Goal: Task Accomplishment & Management: Manage account settings

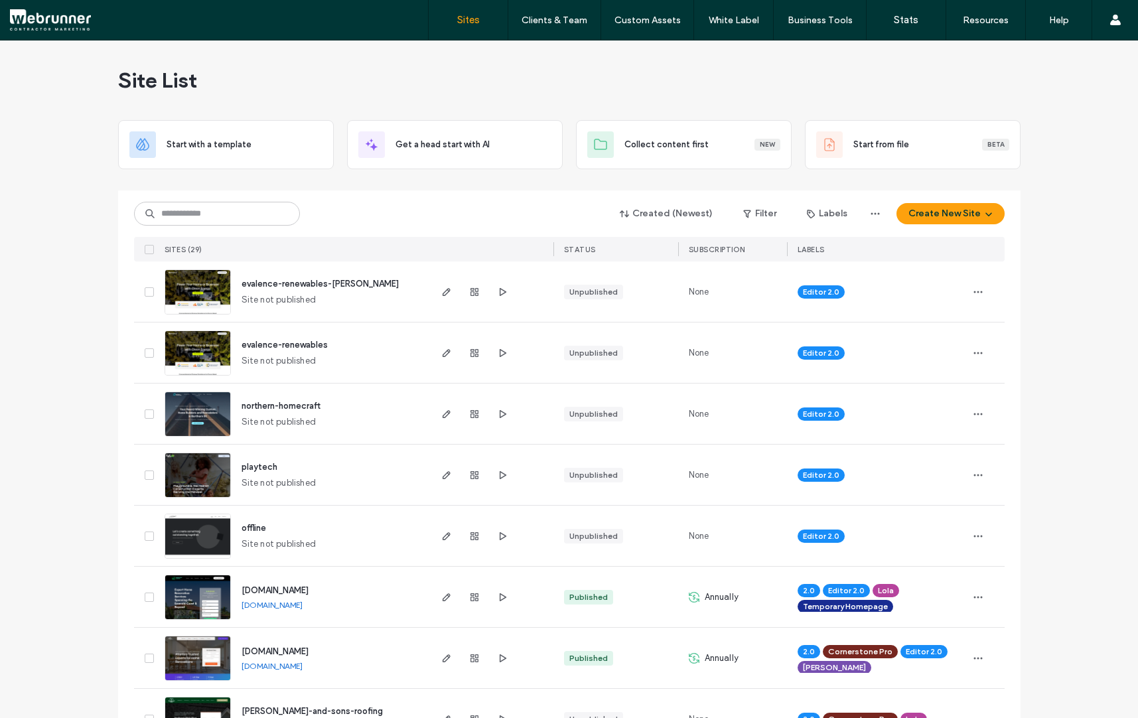
scroll to position [516, 0]
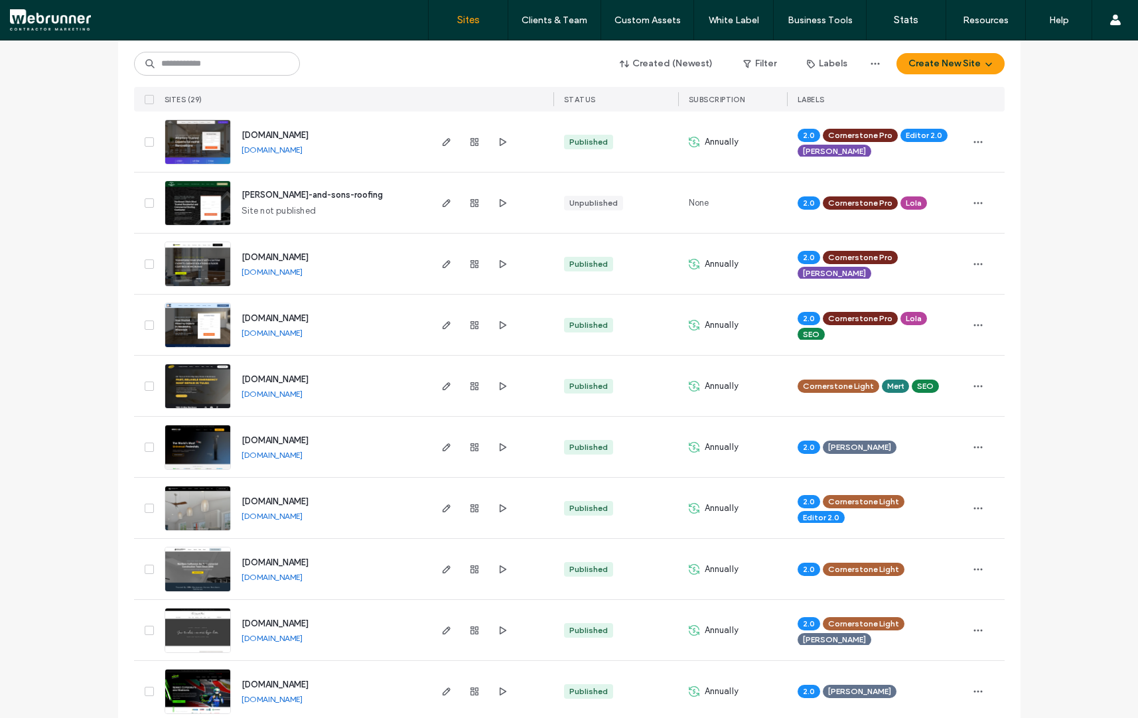
click at [277, 379] on span "[DOMAIN_NAME]" at bounding box center [275, 379] width 67 height 10
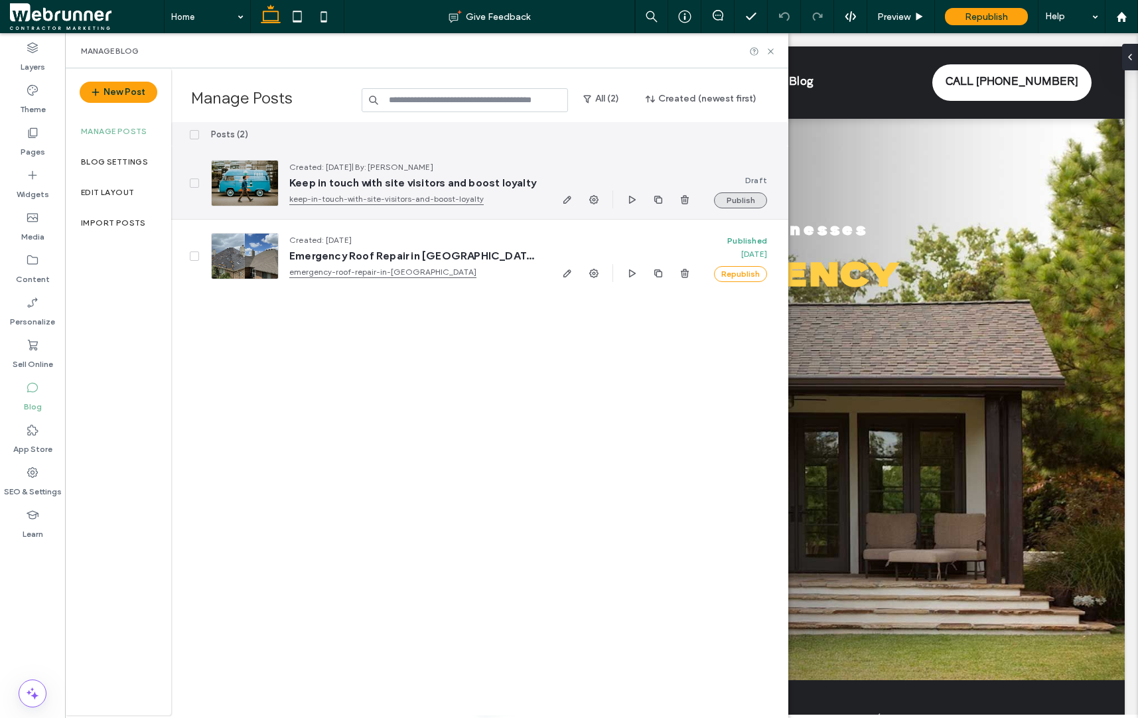
click at [729, 206] on button "Publish" at bounding box center [740, 200] width 53 height 16
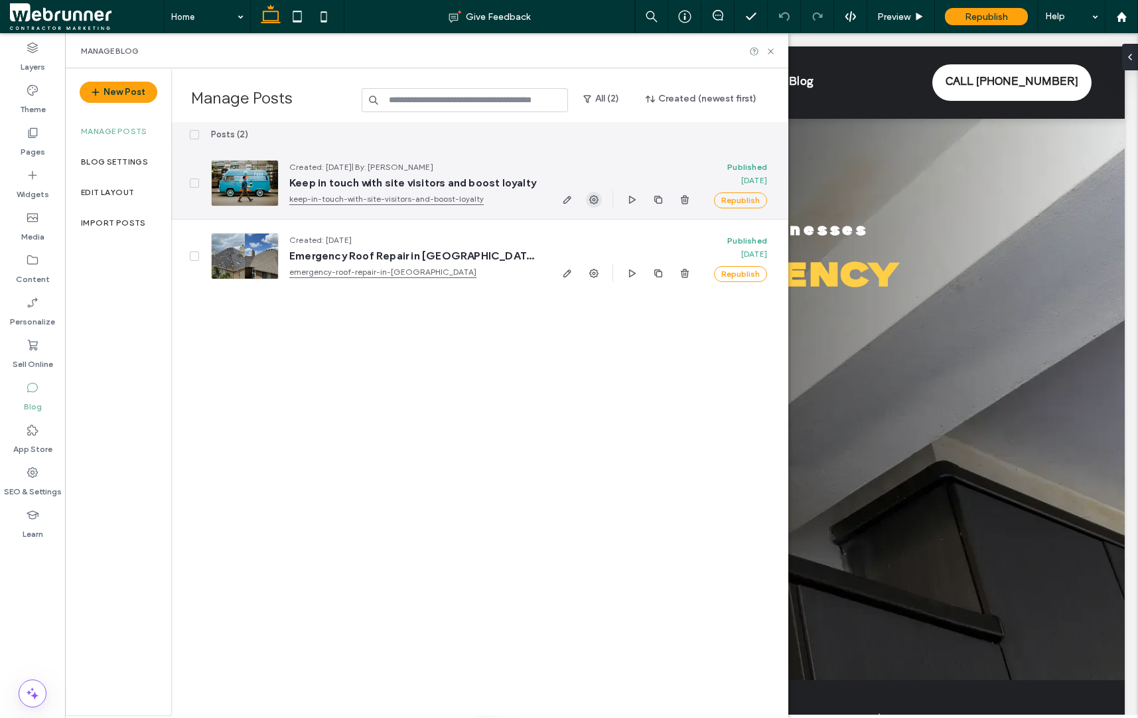
click at [595, 196] on icon "button" at bounding box center [594, 199] width 11 height 11
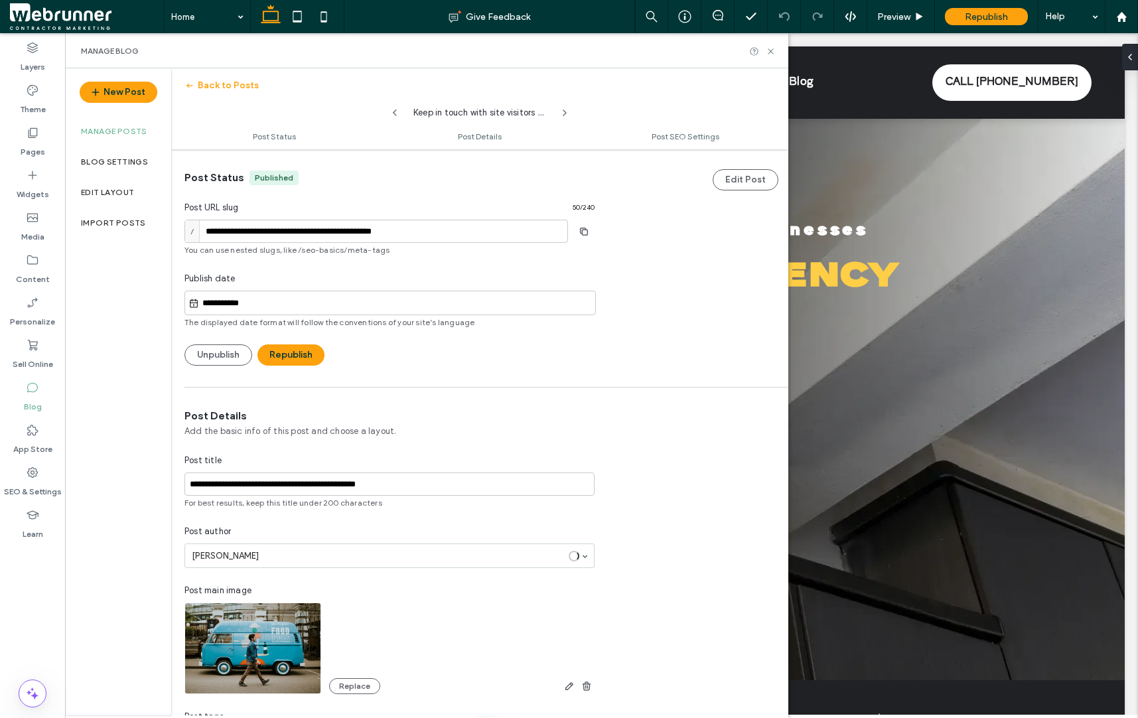
scroll to position [1, 0]
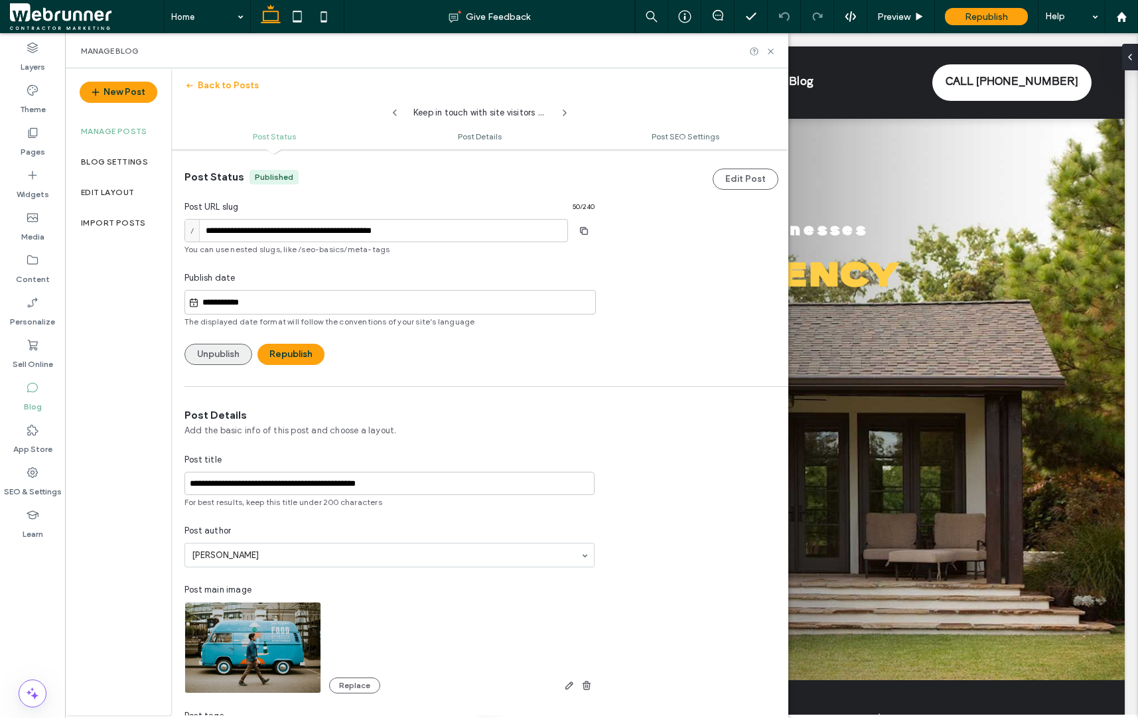
click at [220, 349] on button "Unpublish" at bounding box center [218, 354] width 68 height 21
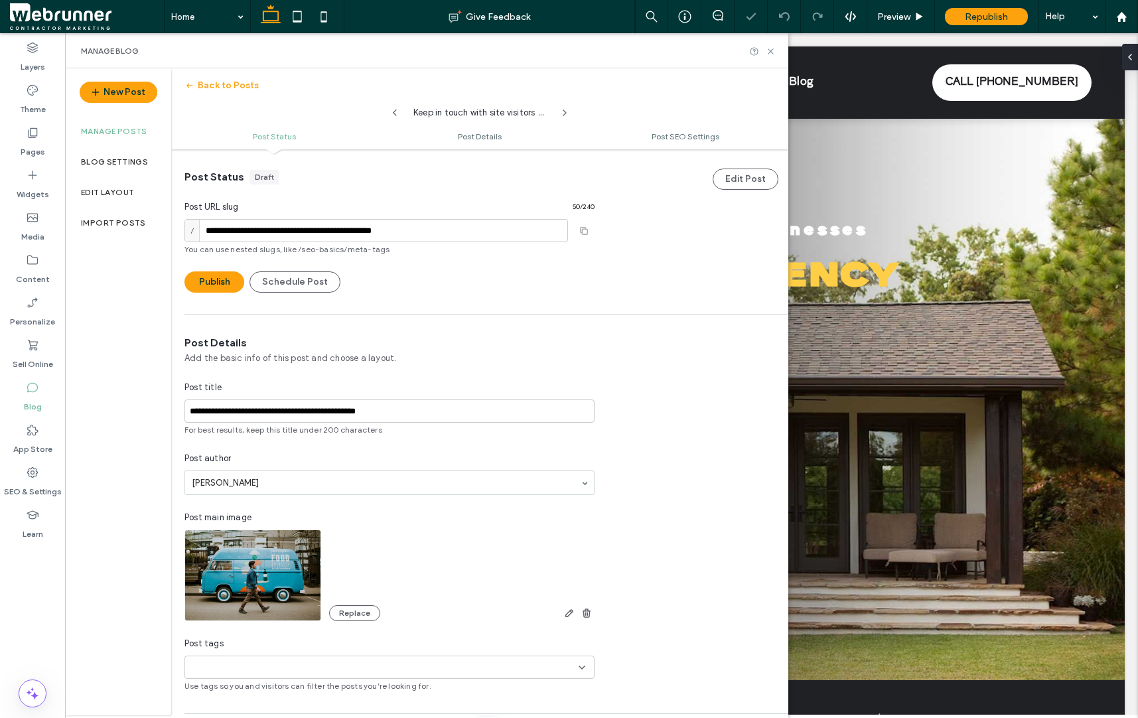
click at [109, 134] on label "Manage posts" at bounding box center [114, 131] width 66 height 9
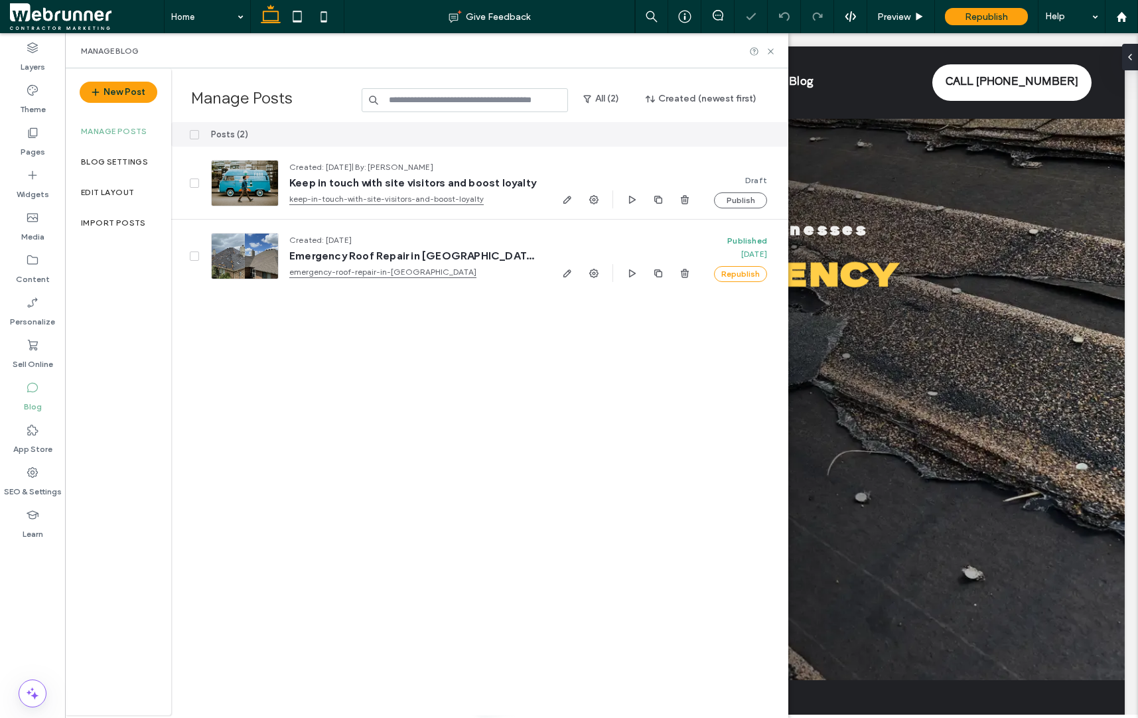
scroll to position [0, 0]
